Goal: Find specific page/section: Find specific page/section

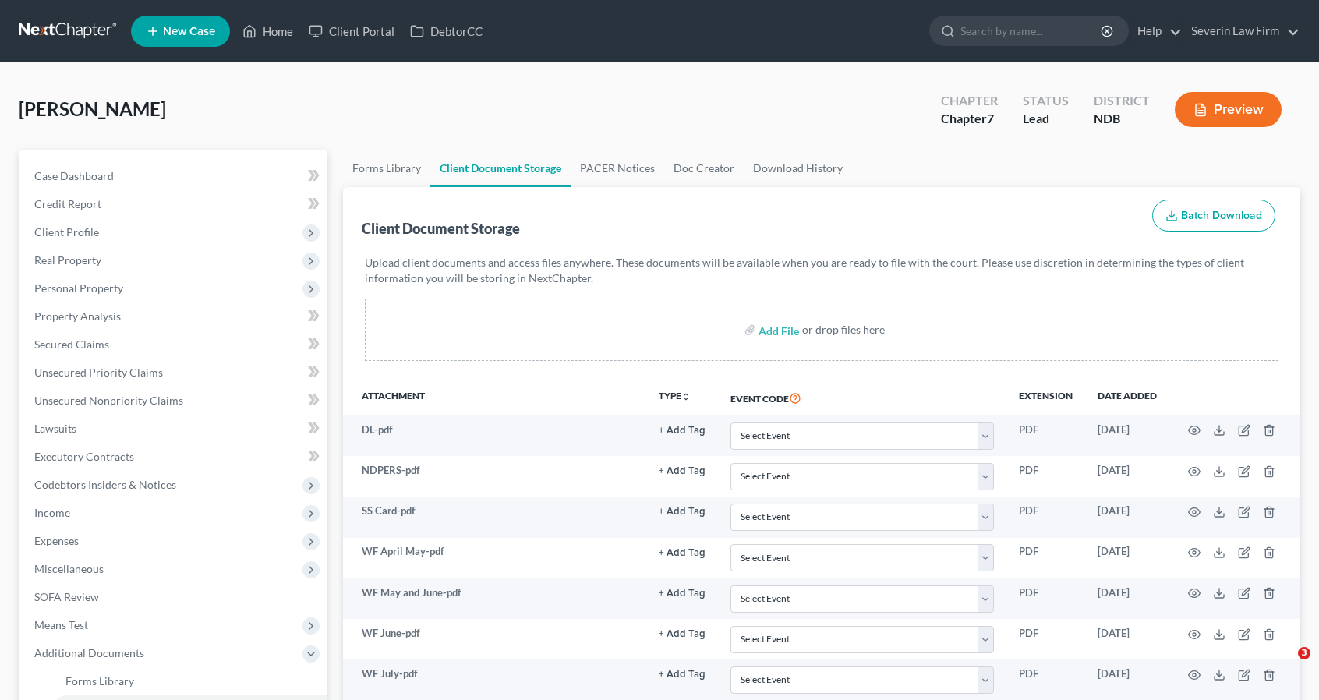
select select "0"
click at [990, 22] on input "search" at bounding box center [1031, 30] width 143 height 29
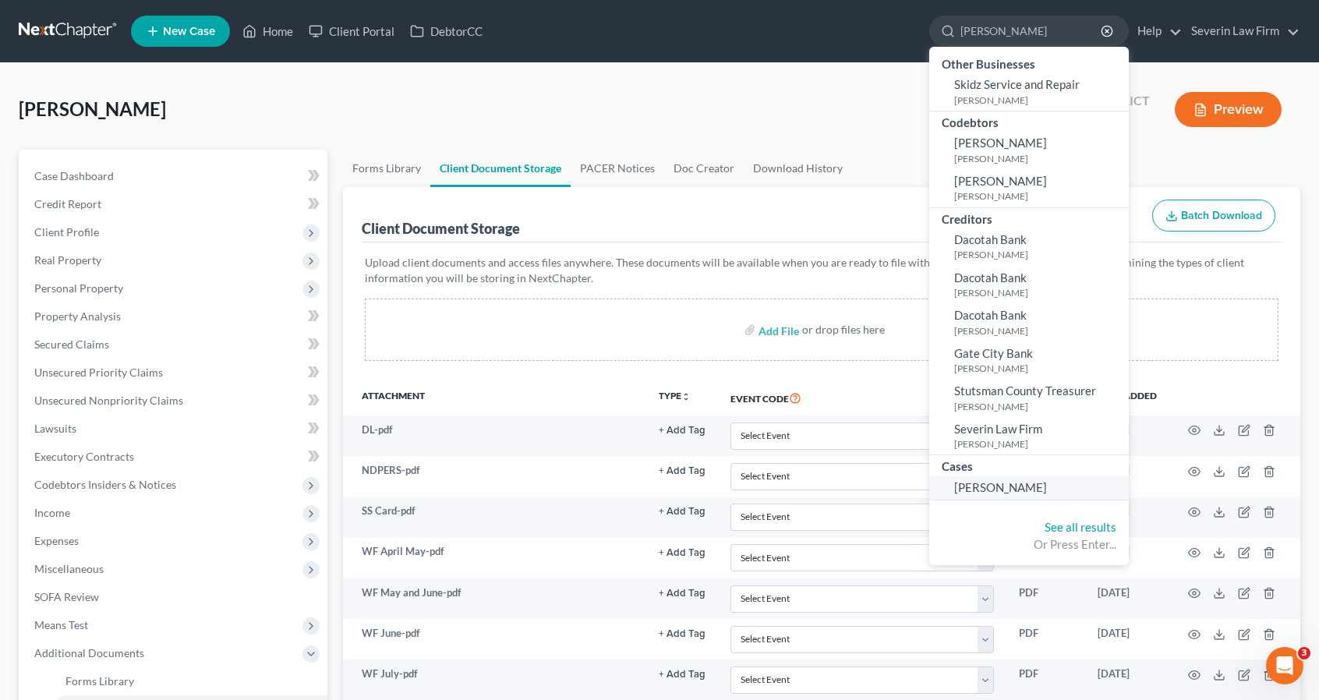
type input "[PERSON_NAME]"
click at [967, 481] on span "[PERSON_NAME]" at bounding box center [1000, 487] width 93 height 14
select select "10"
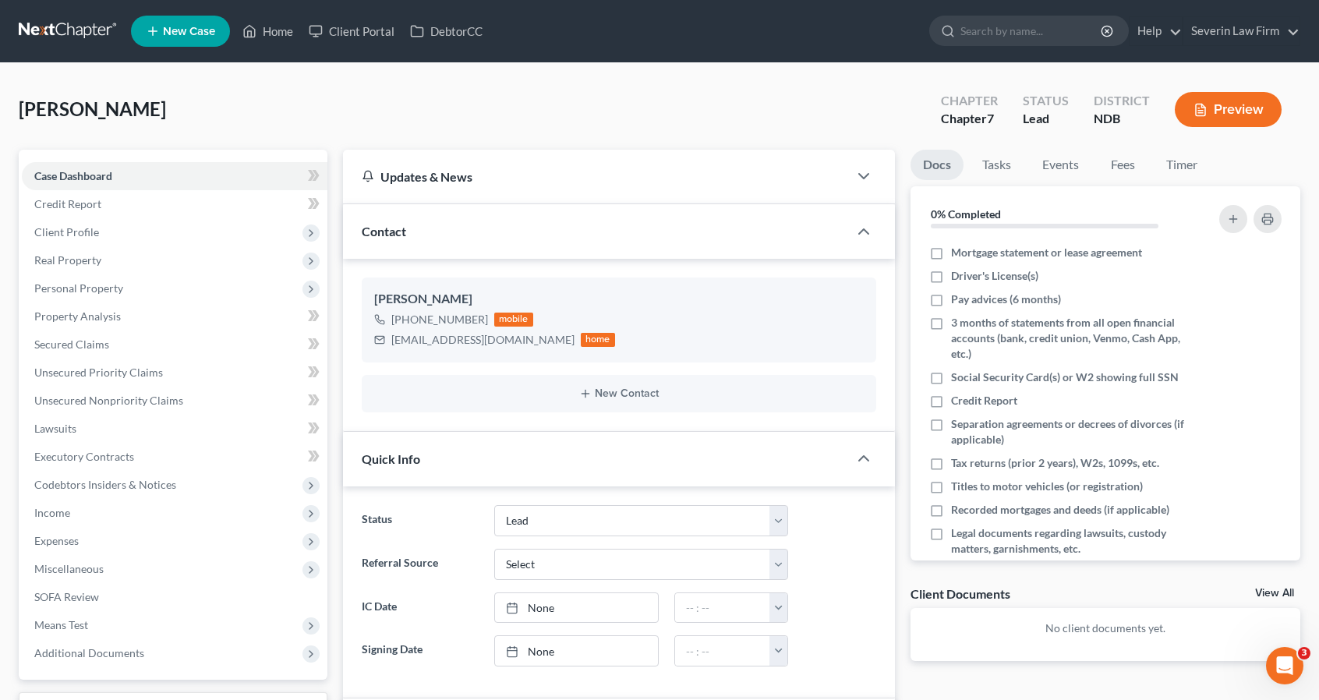
scroll to position [220, 0]
click at [864, 234] on icon "button" at bounding box center [863, 231] width 19 height 19
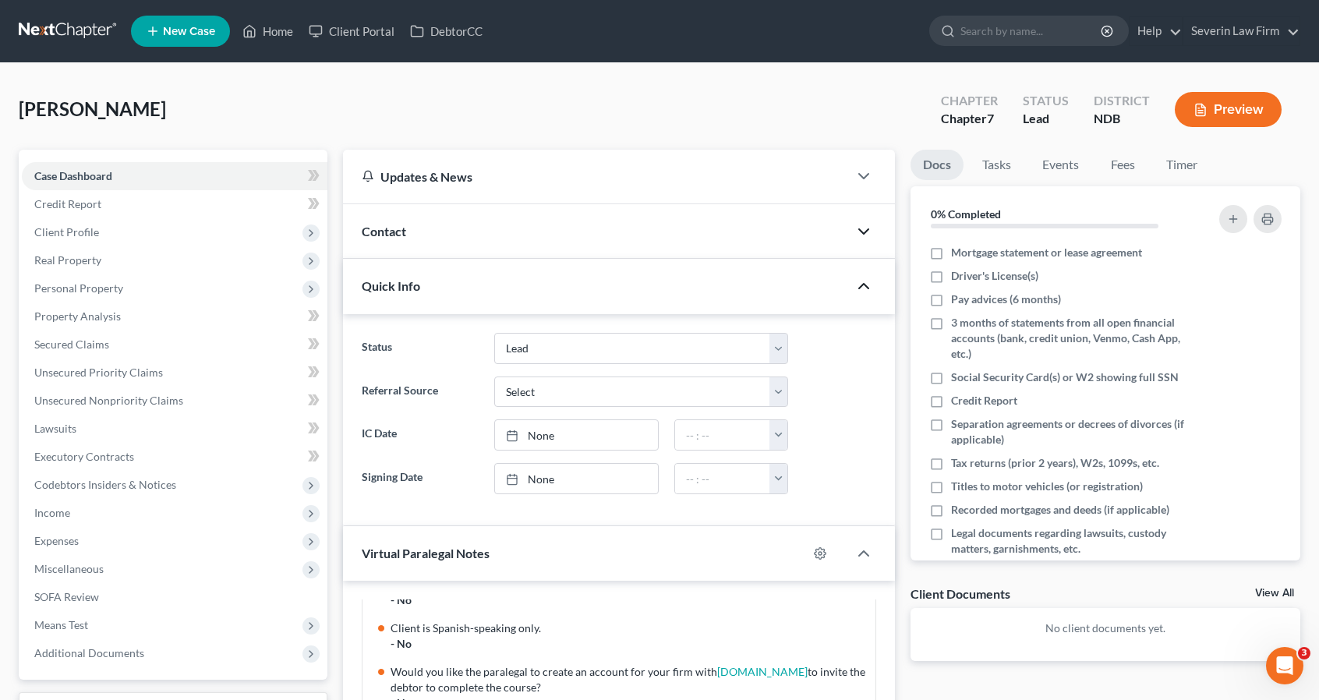
click at [861, 283] on icon "button" at bounding box center [863, 286] width 19 height 19
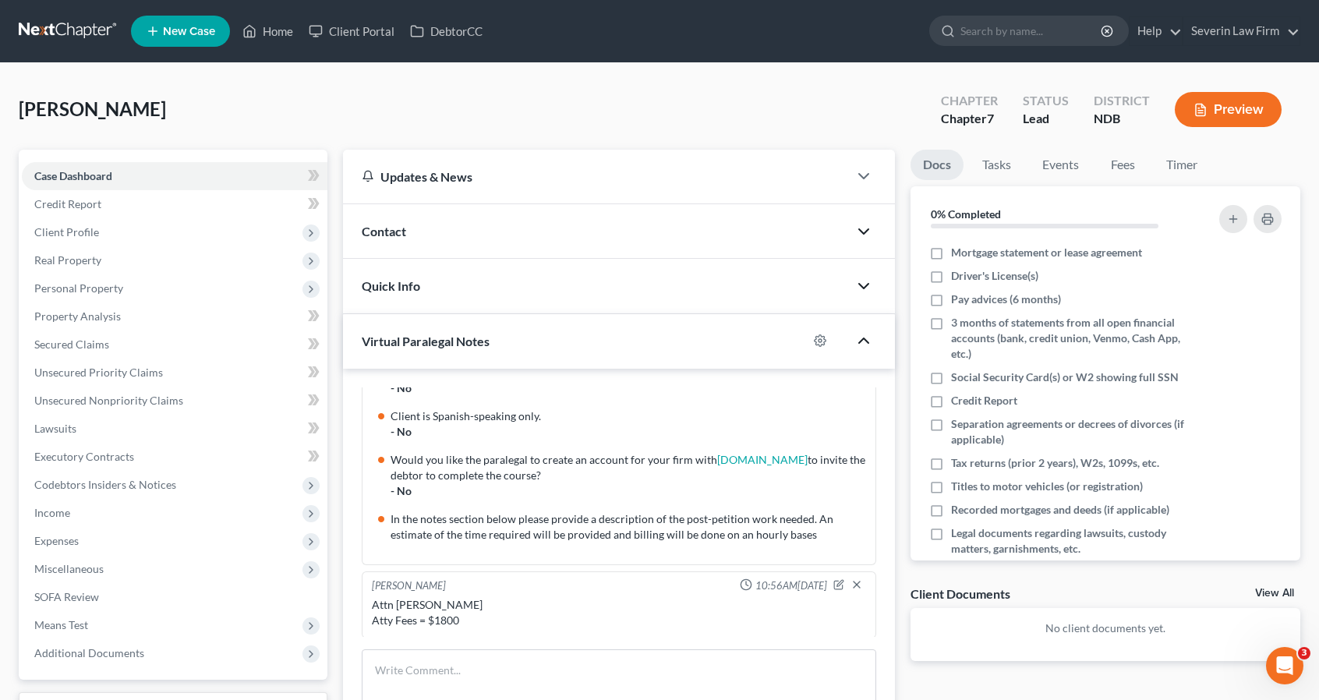
click at [861, 341] on icon "button" at bounding box center [863, 340] width 19 height 19
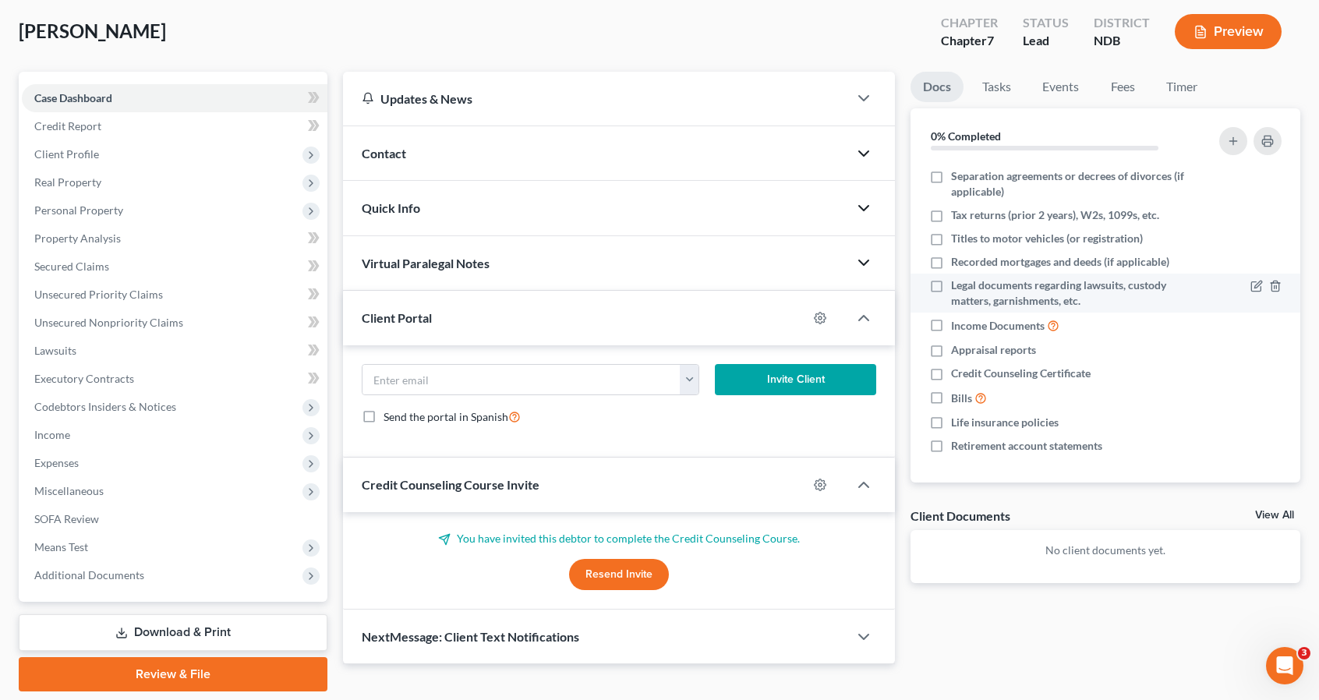
scroll to position [0, 0]
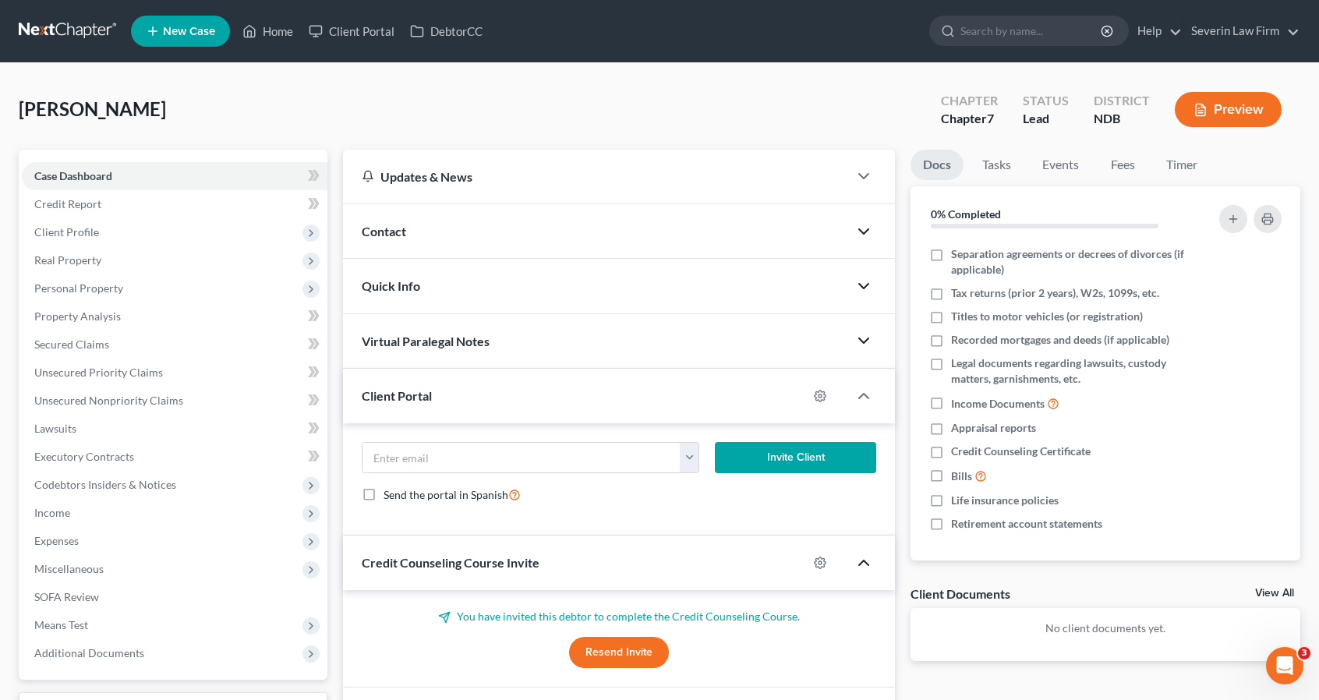
click at [859, 558] on icon "button" at bounding box center [863, 562] width 19 height 19
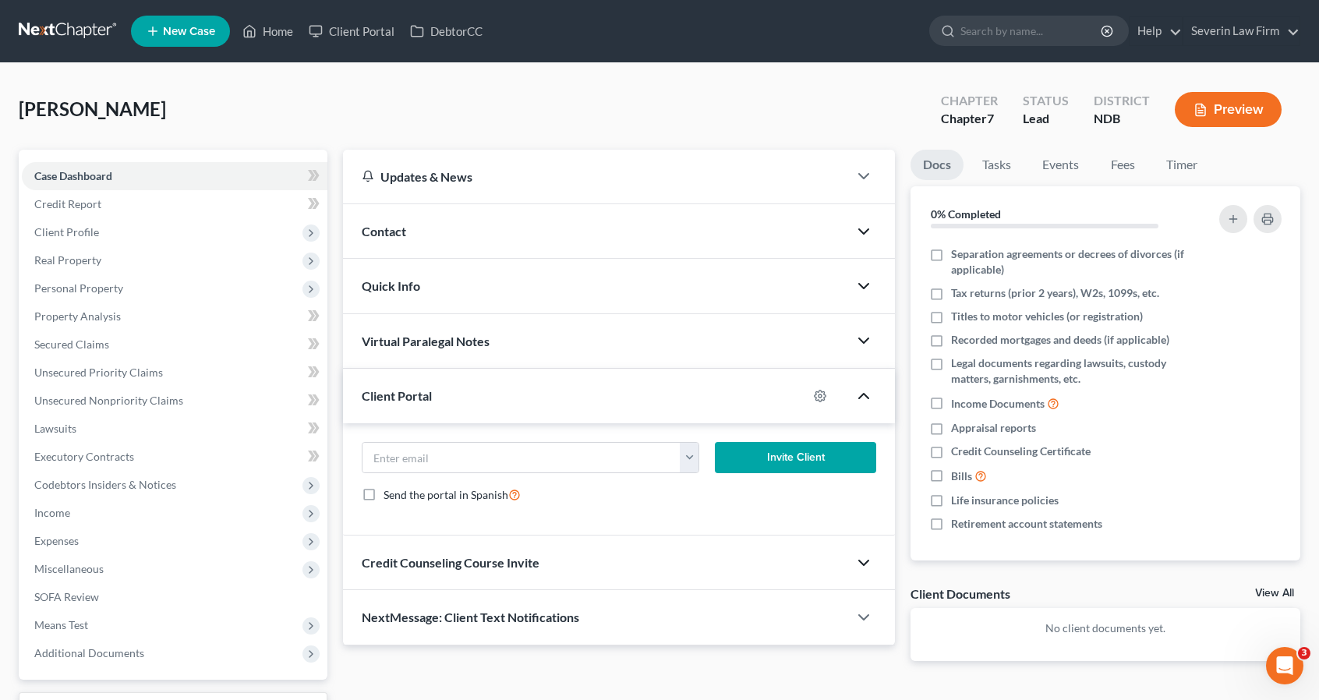
click at [867, 397] on icon "button" at bounding box center [863, 396] width 19 height 19
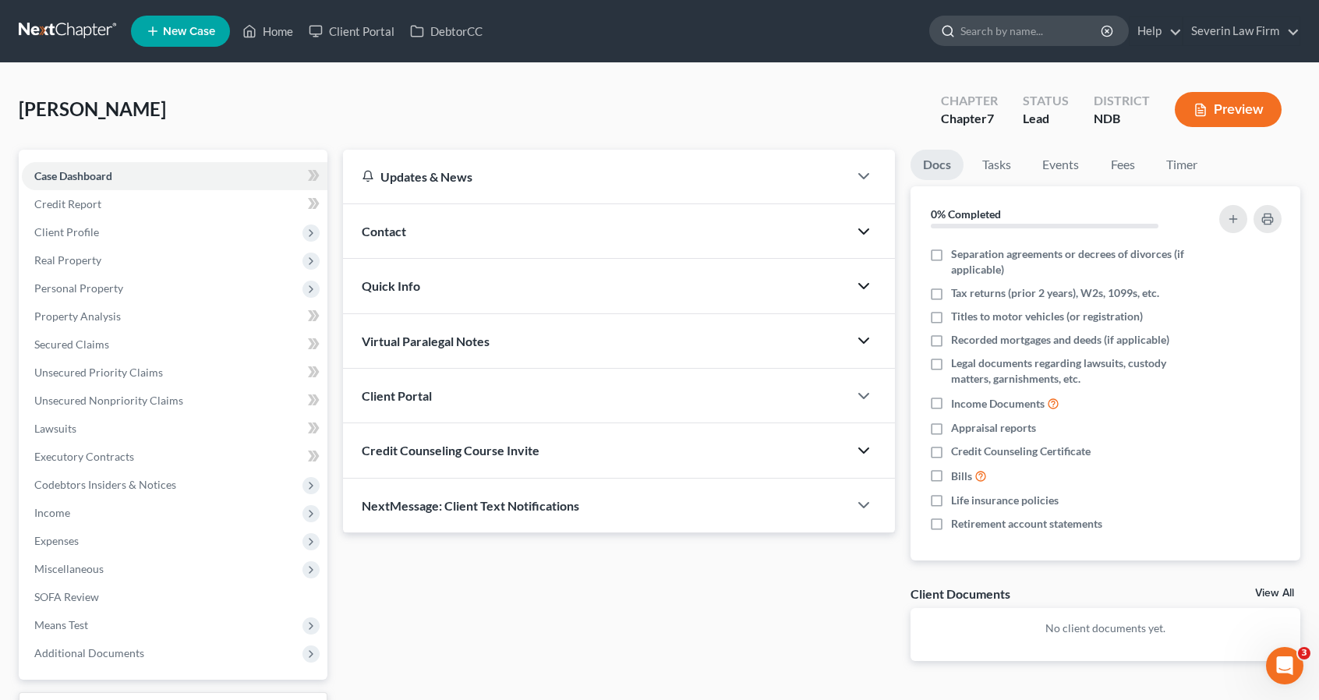
click at [1002, 34] on input "search" at bounding box center [1031, 30] width 143 height 29
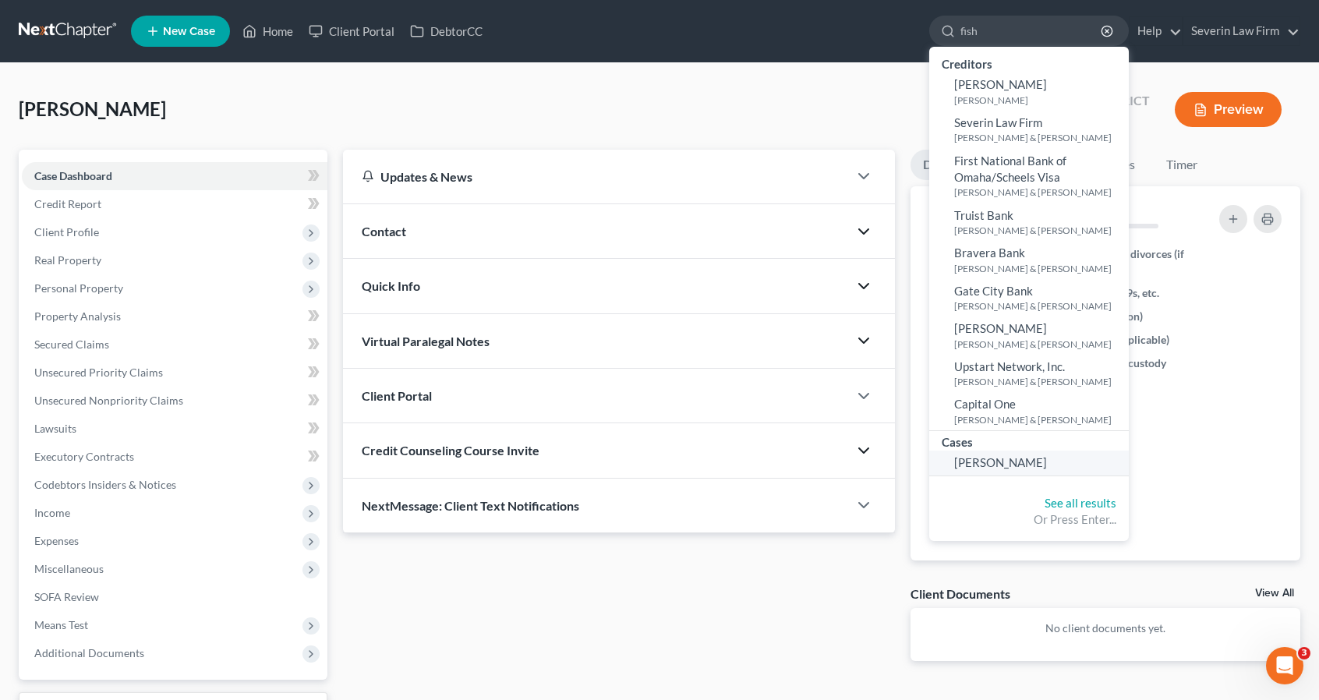
type input "fish"
click at [973, 465] on span "[PERSON_NAME]" at bounding box center [1000, 462] width 93 height 14
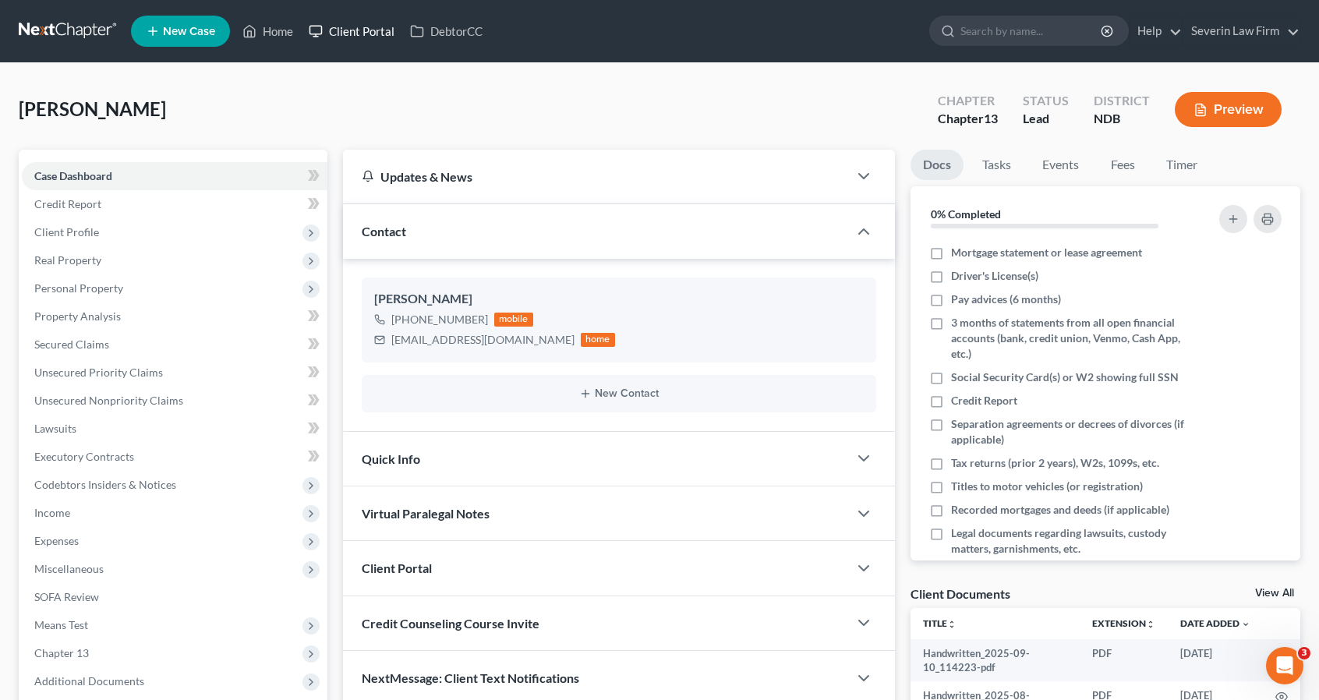
click at [379, 30] on link "Client Portal" at bounding box center [351, 31] width 101 height 28
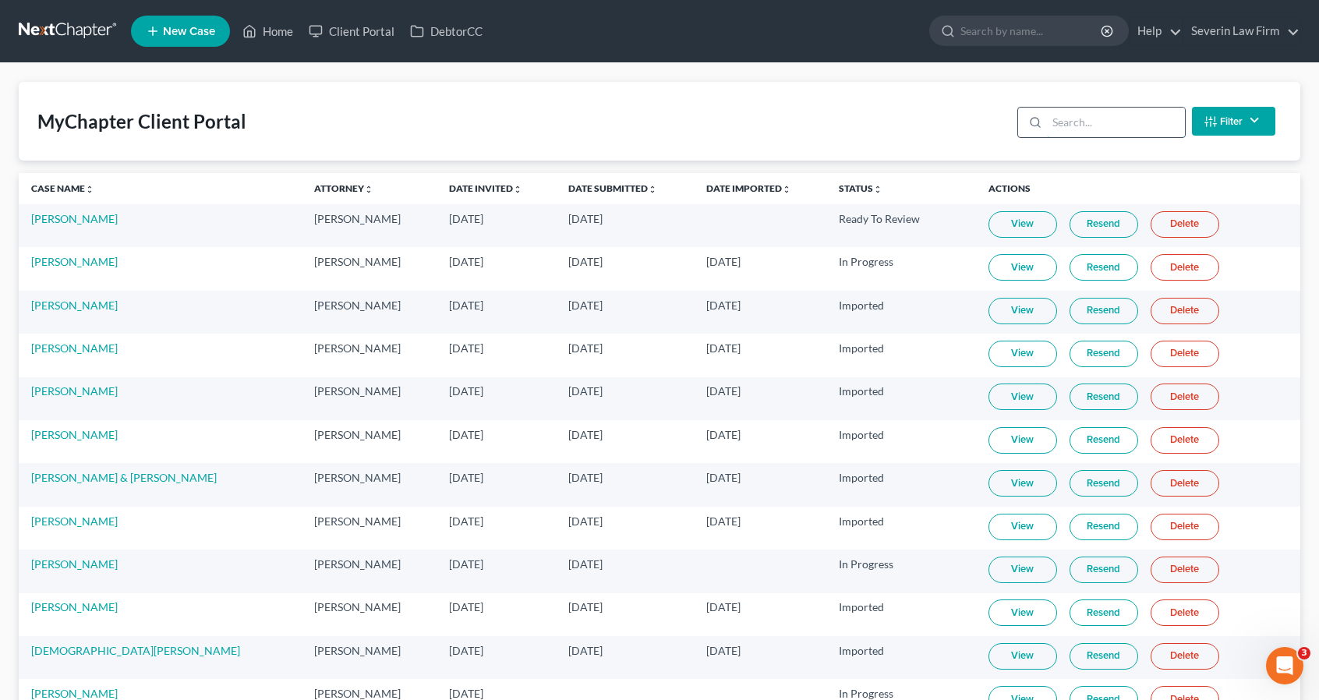
click at [1078, 115] on input "search" at bounding box center [1116, 123] width 138 height 30
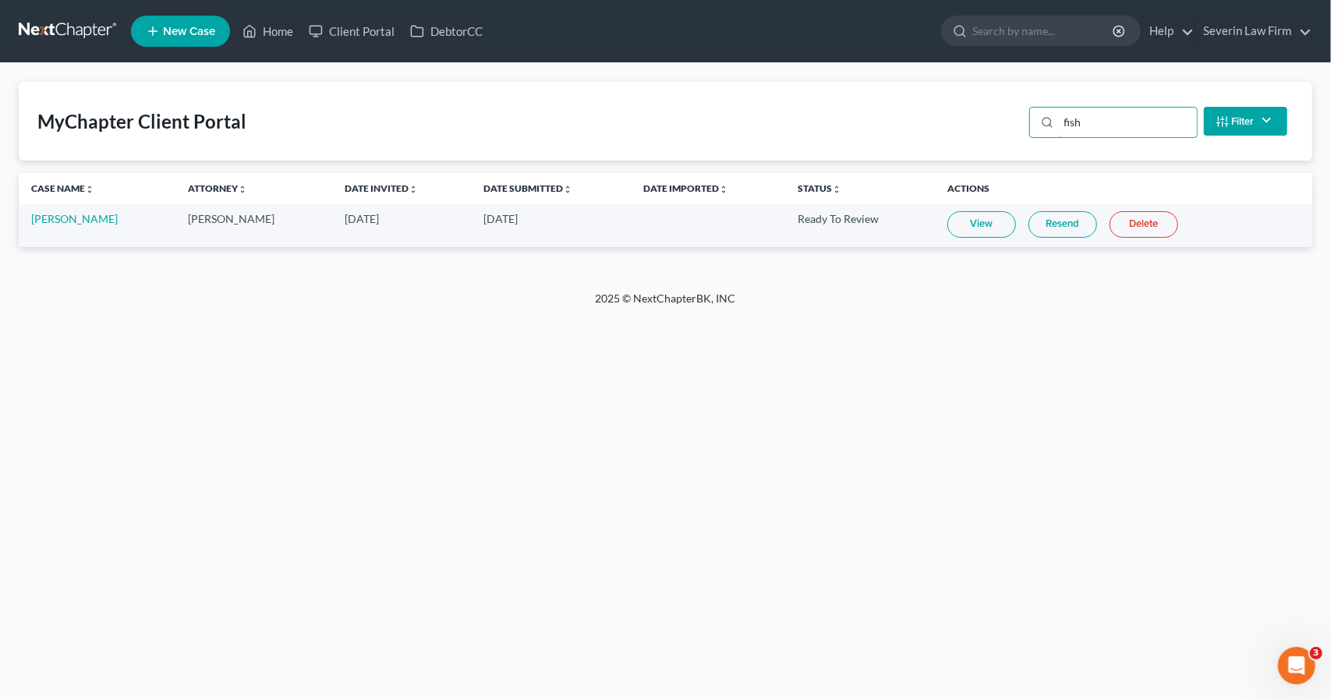
type input "fish"
click at [982, 228] on link "View" at bounding box center [981, 224] width 69 height 27
click at [270, 35] on link "Home" at bounding box center [268, 31] width 66 height 28
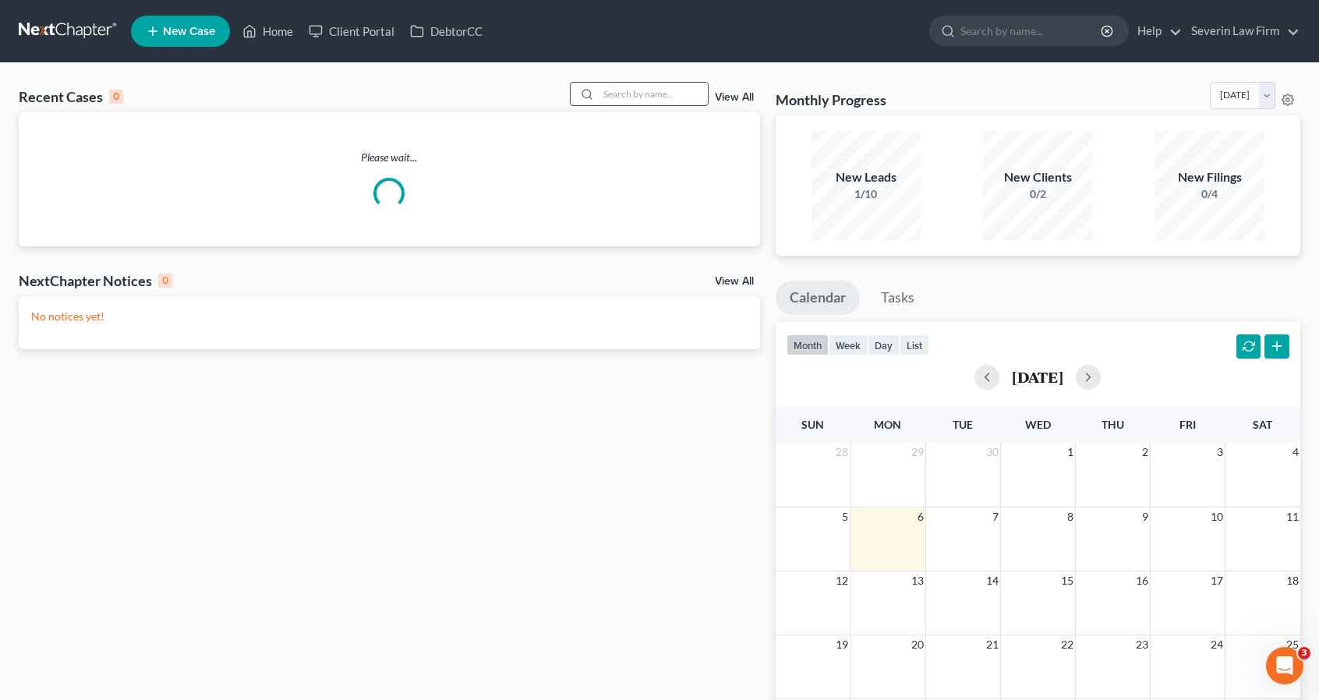
click at [636, 97] on input "search" at bounding box center [653, 94] width 109 height 23
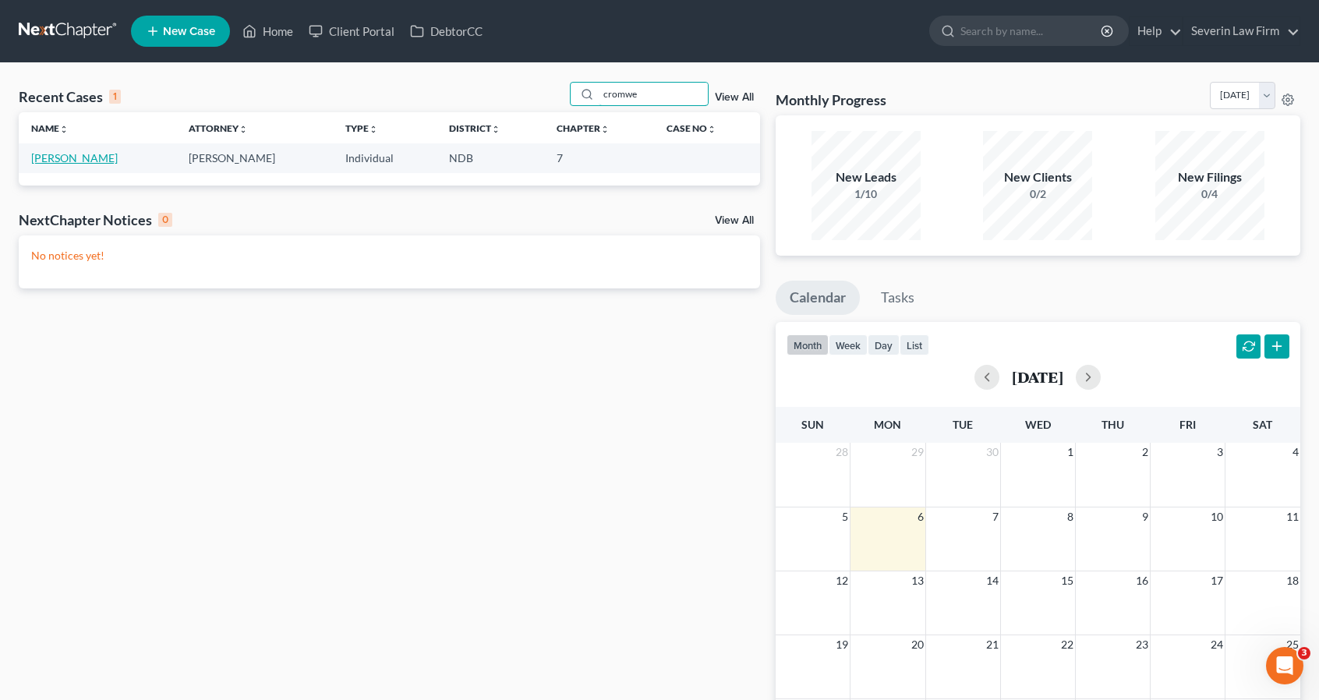
type input "cromwe"
click at [108, 155] on link "[PERSON_NAME]" at bounding box center [74, 157] width 87 height 13
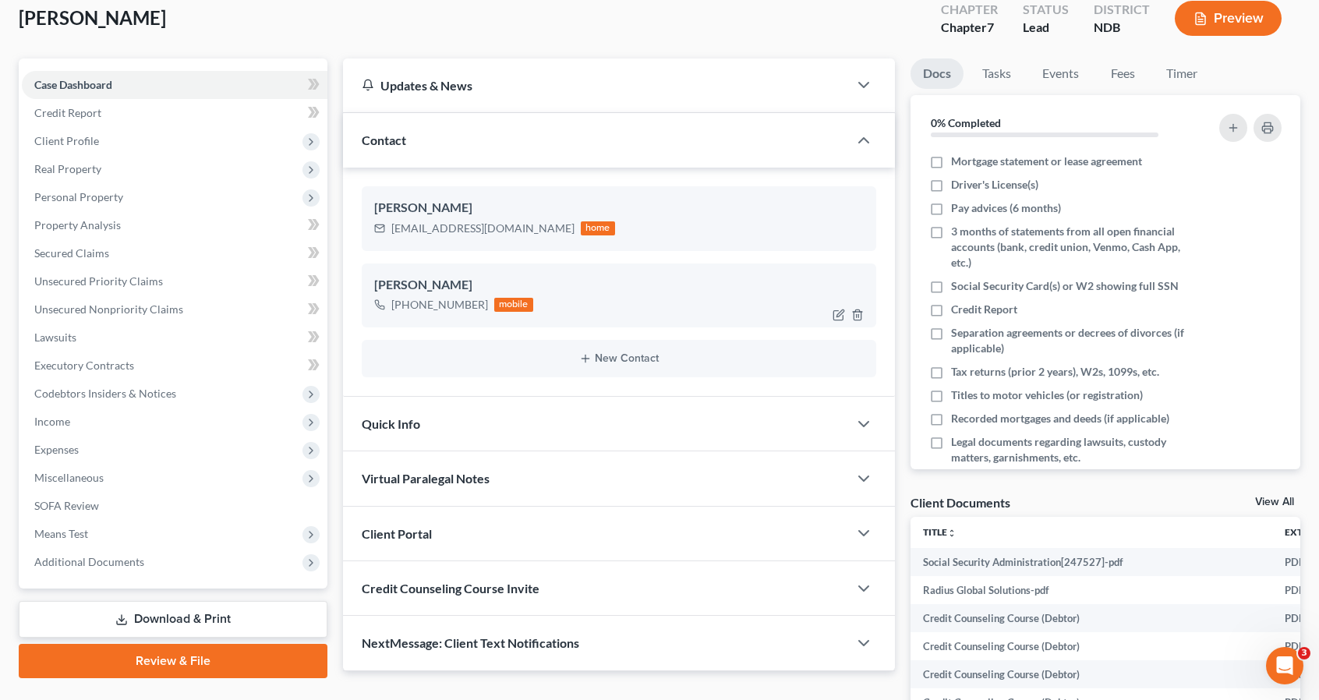
scroll to position [303, 0]
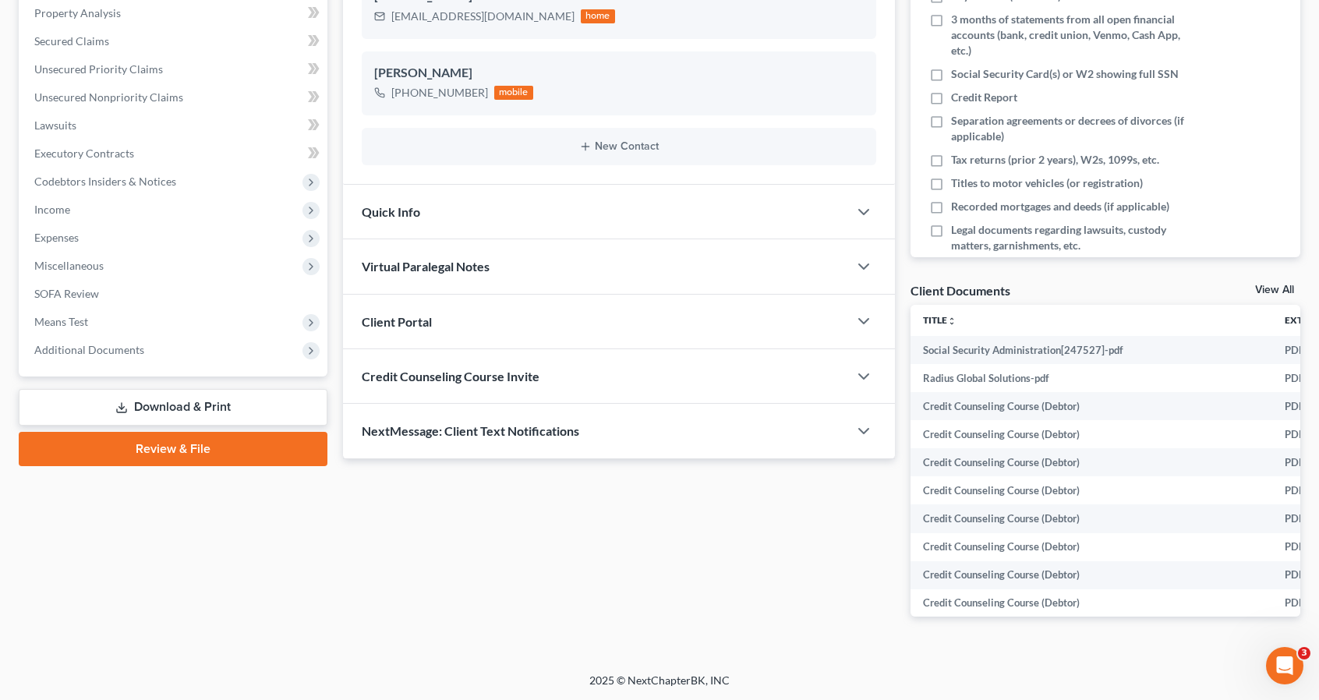
click at [1271, 291] on link "View All" at bounding box center [1274, 290] width 39 height 11
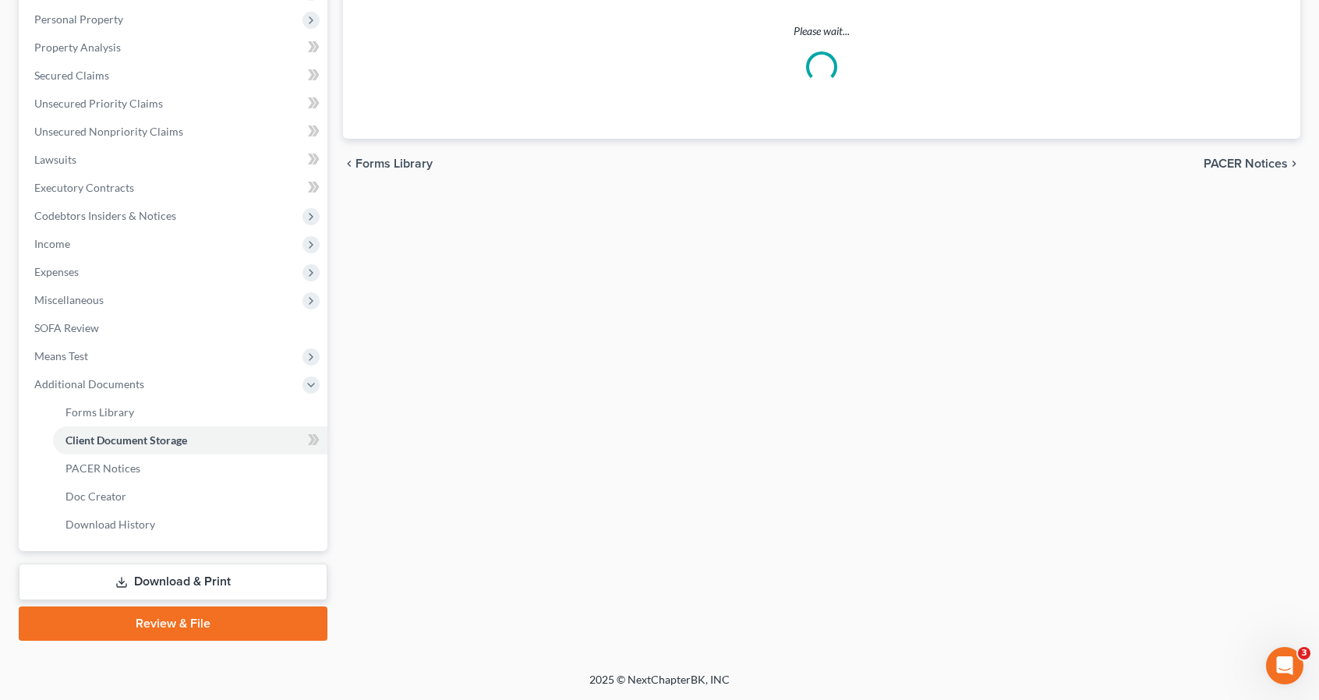
scroll to position [100, 0]
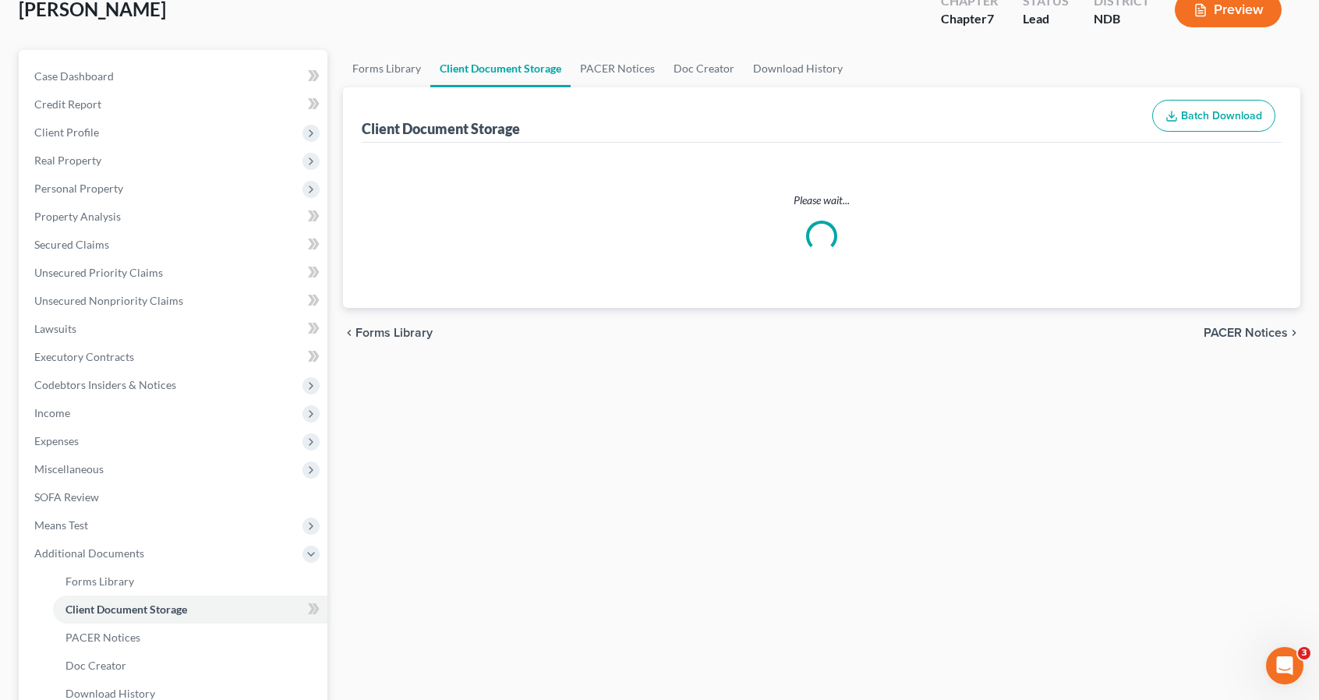
select select "0"
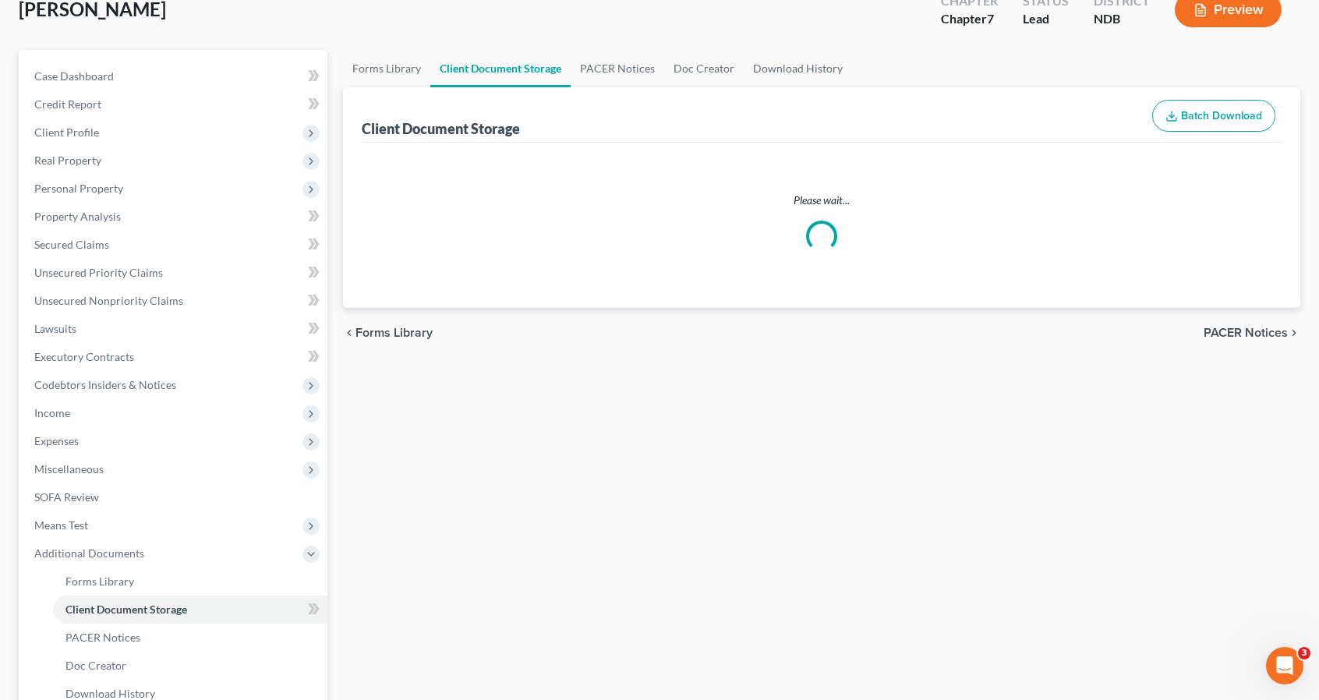
select select "0"
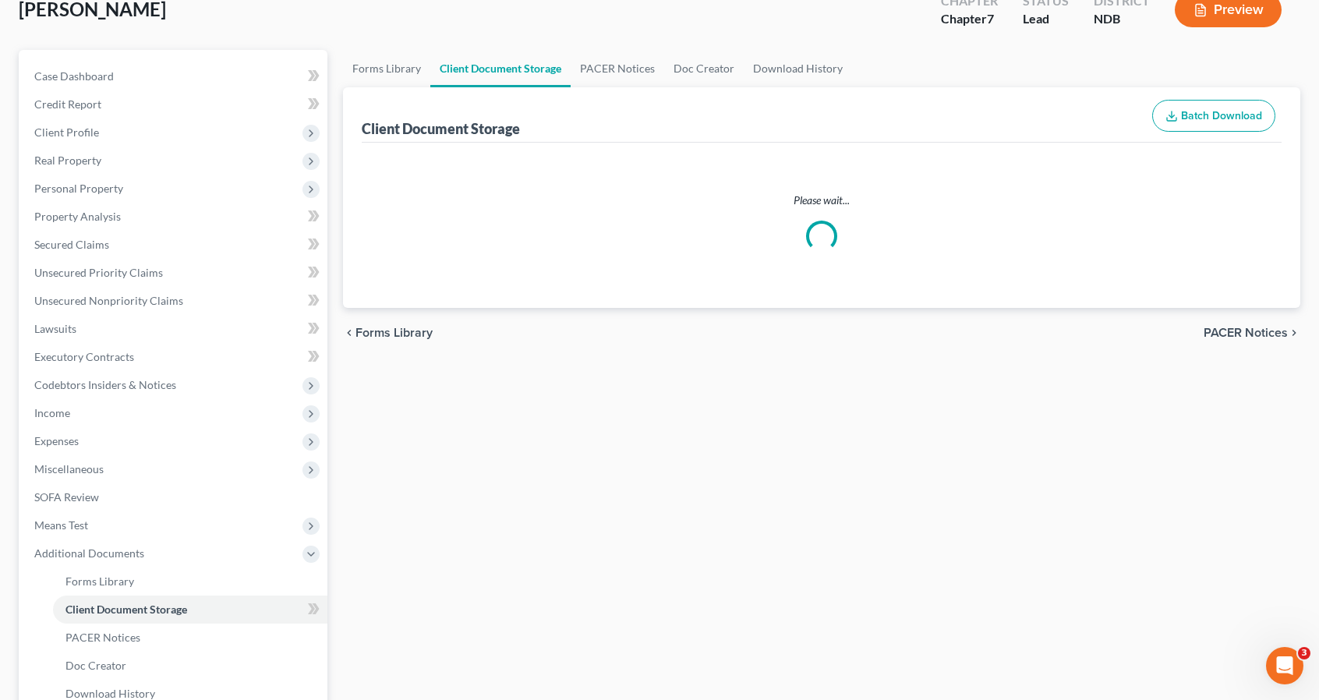
select select "0"
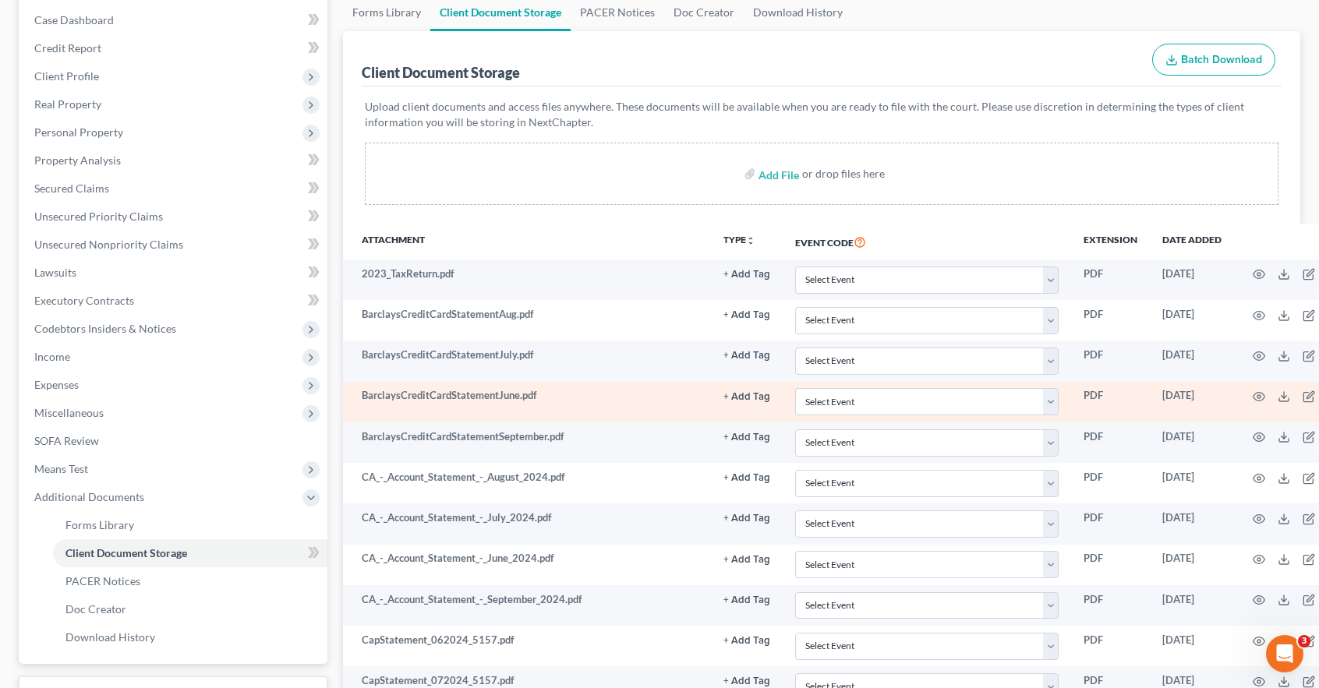
scroll to position [0, 0]
